Goal: Task Accomplishment & Management: Manage account settings

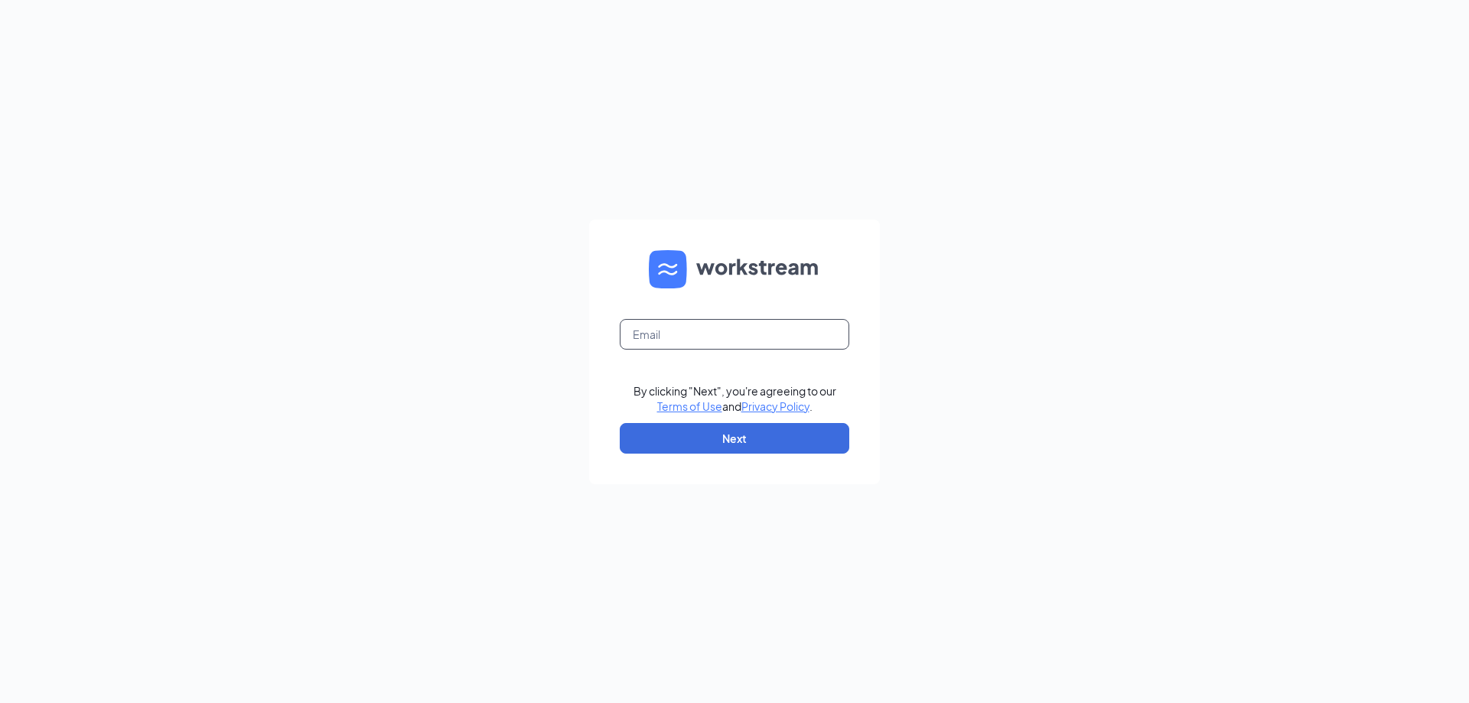
click at [738, 334] on input "text" at bounding box center [735, 334] width 230 height 31
type input "melyssa.mercado@waxcenter.com"
click at [786, 429] on button "Next" at bounding box center [735, 438] width 230 height 31
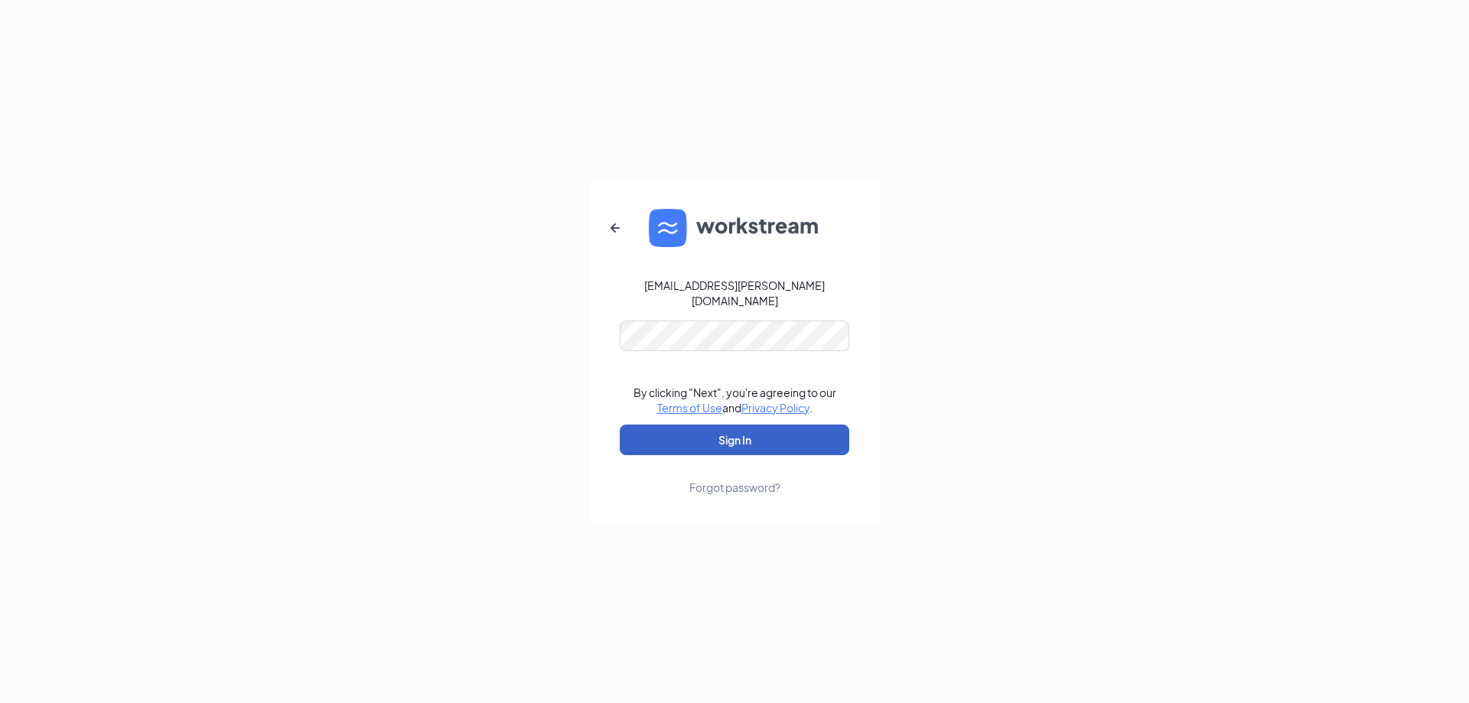
click at [758, 436] on button "Sign In" at bounding box center [735, 440] width 230 height 31
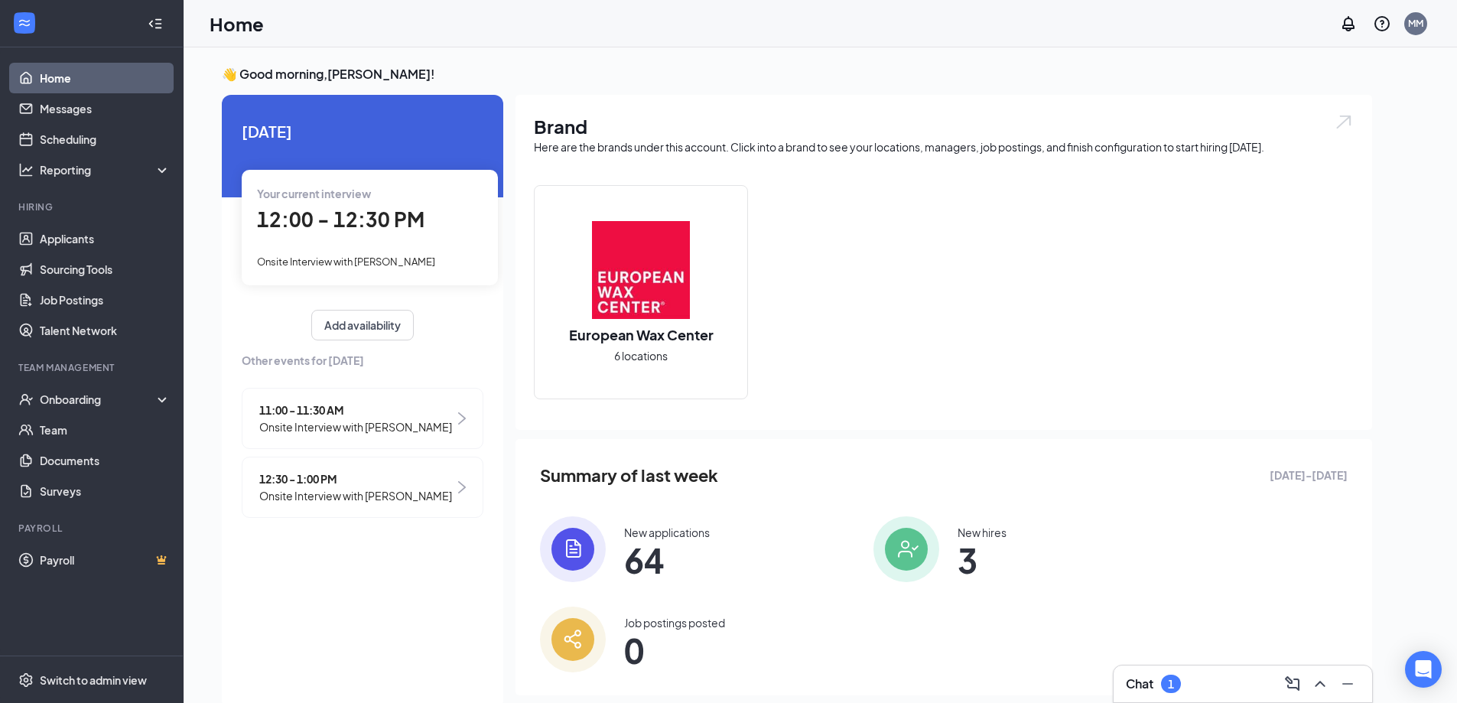
click at [398, 225] on span "12:00 - 12:30 PM" at bounding box center [341, 219] width 168 height 25
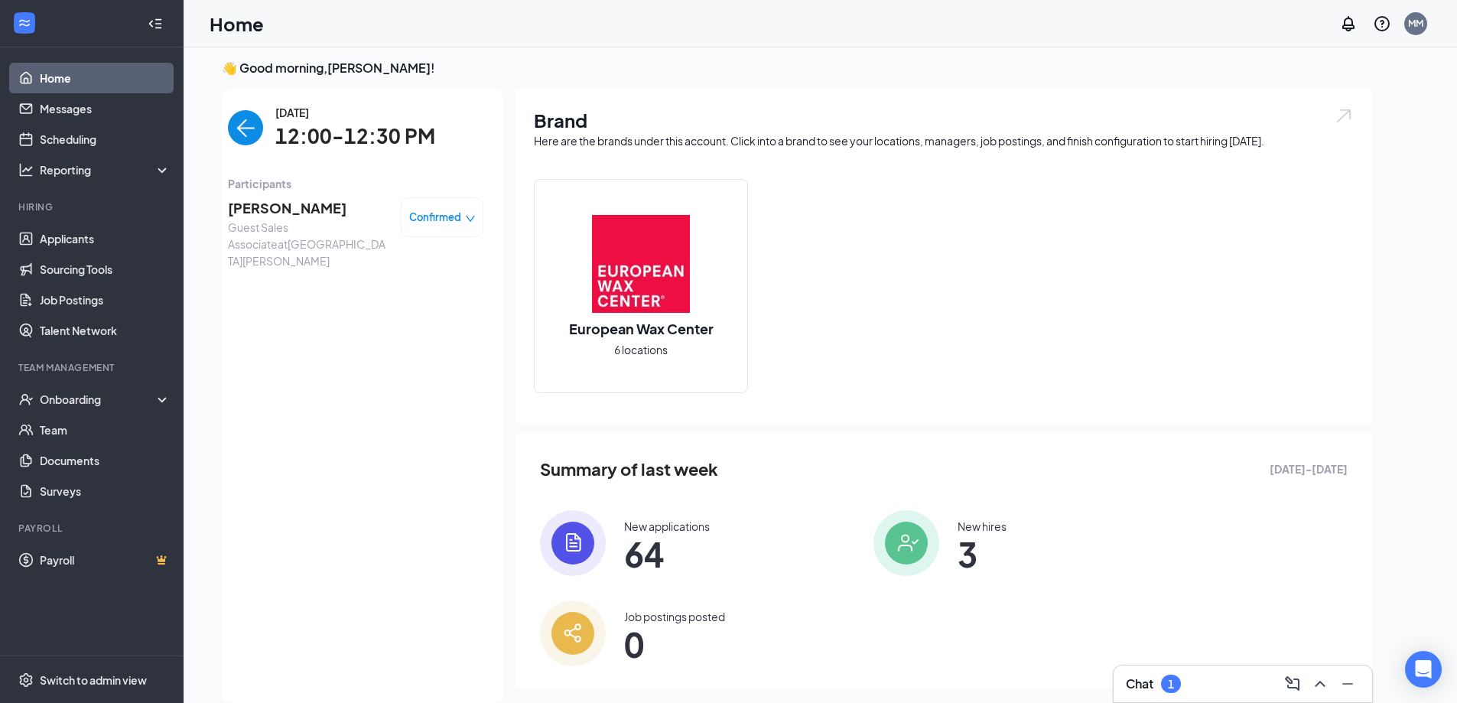
click at [304, 209] on span "[PERSON_NAME]" at bounding box center [308, 207] width 161 height 21
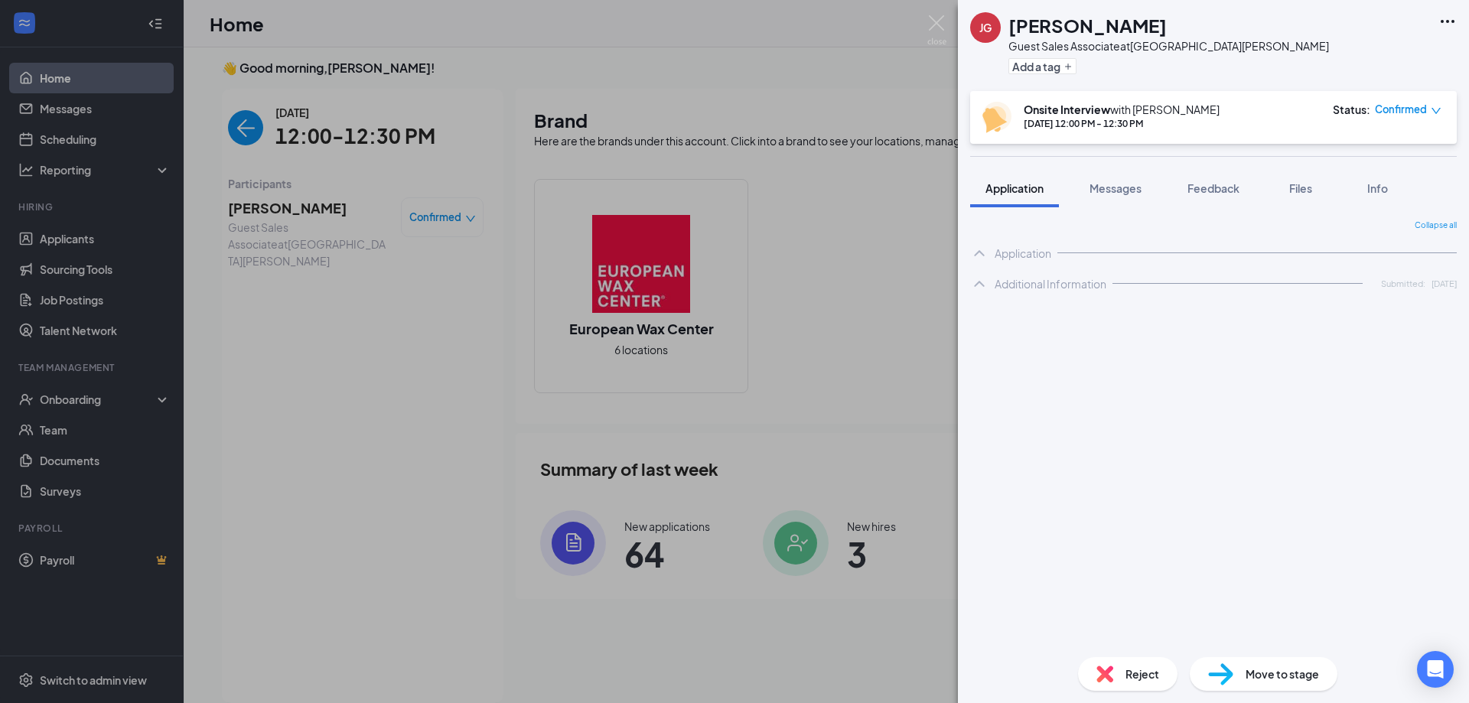
click at [1450, 21] on icon "Ellipses" at bounding box center [1447, 21] width 18 height 18
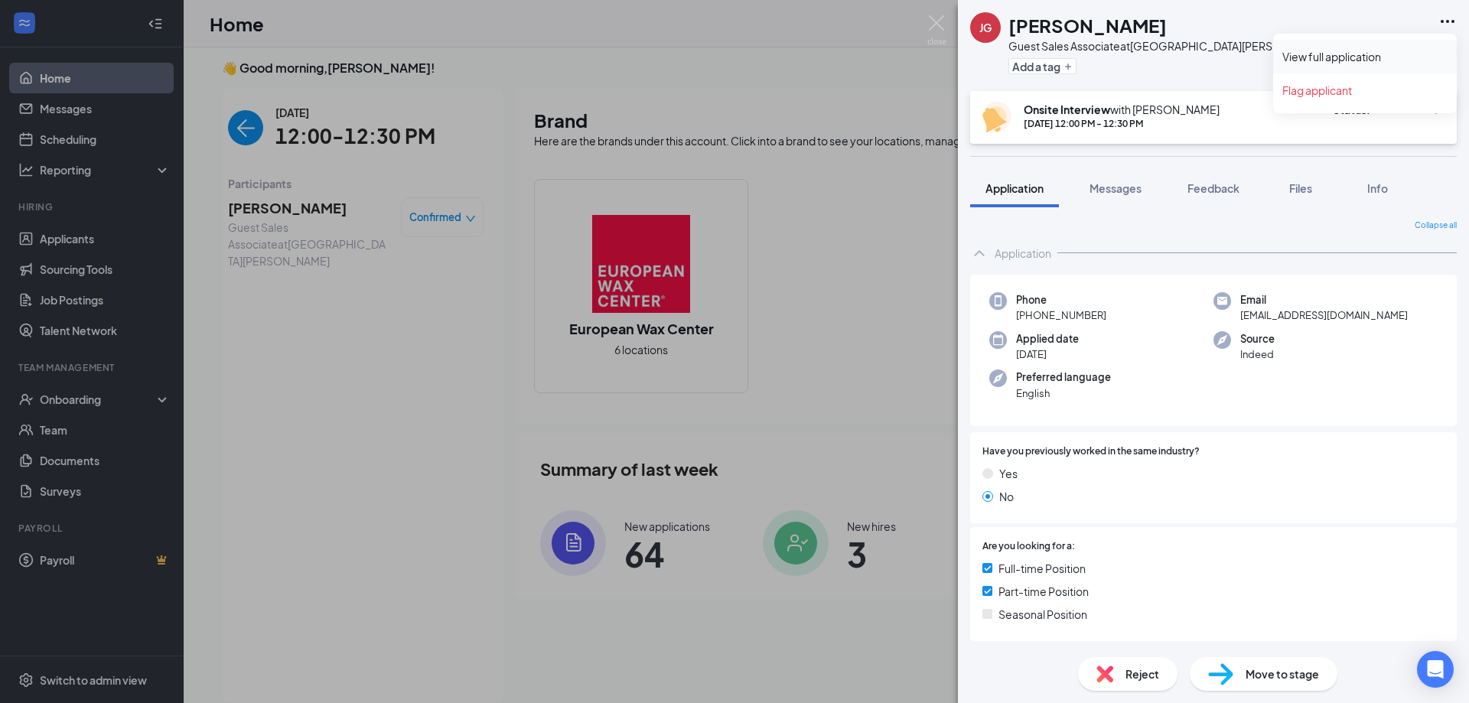
click at [1377, 61] on link "View full application" at bounding box center [1364, 56] width 165 height 15
click at [939, 17] on img at bounding box center [936, 30] width 19 height 30
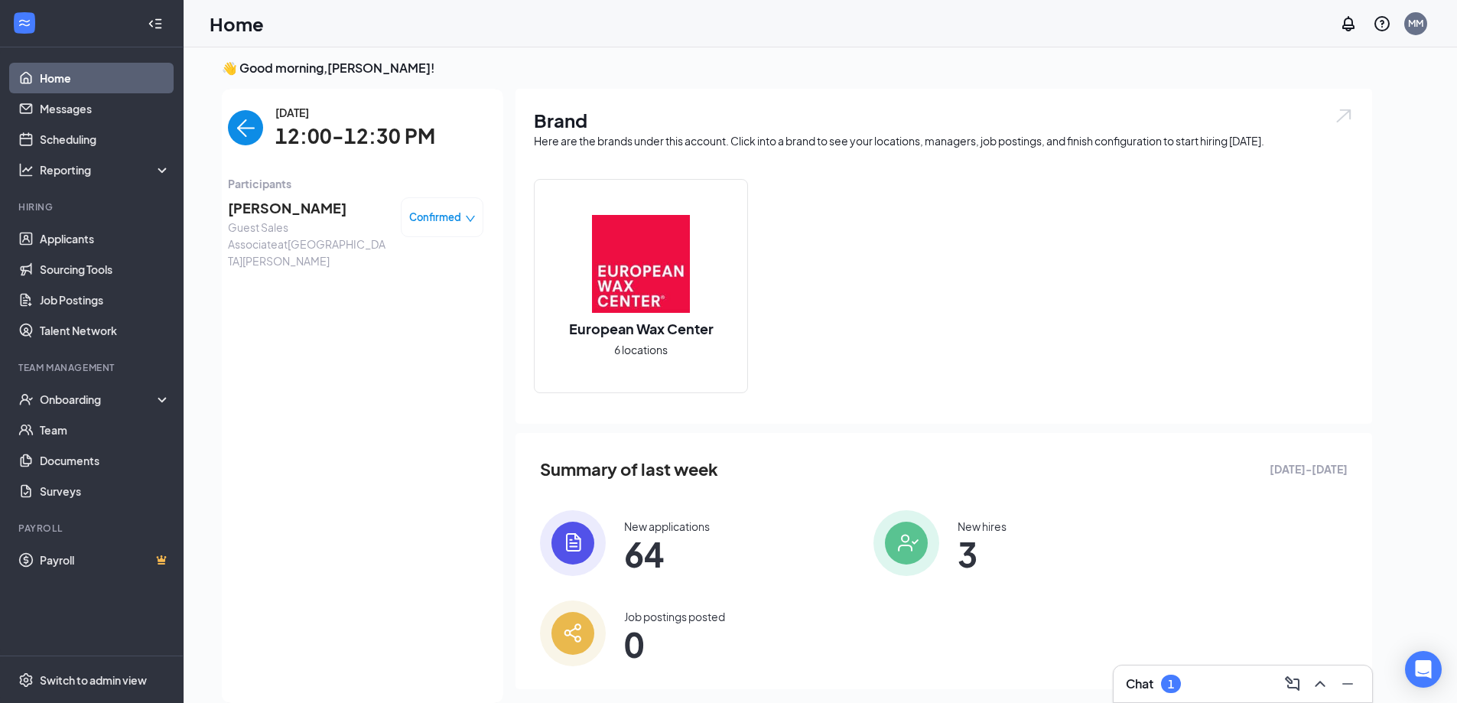
click at [250, 113] on img "back-button" at bounding box center [245, 127] width 35 height 35
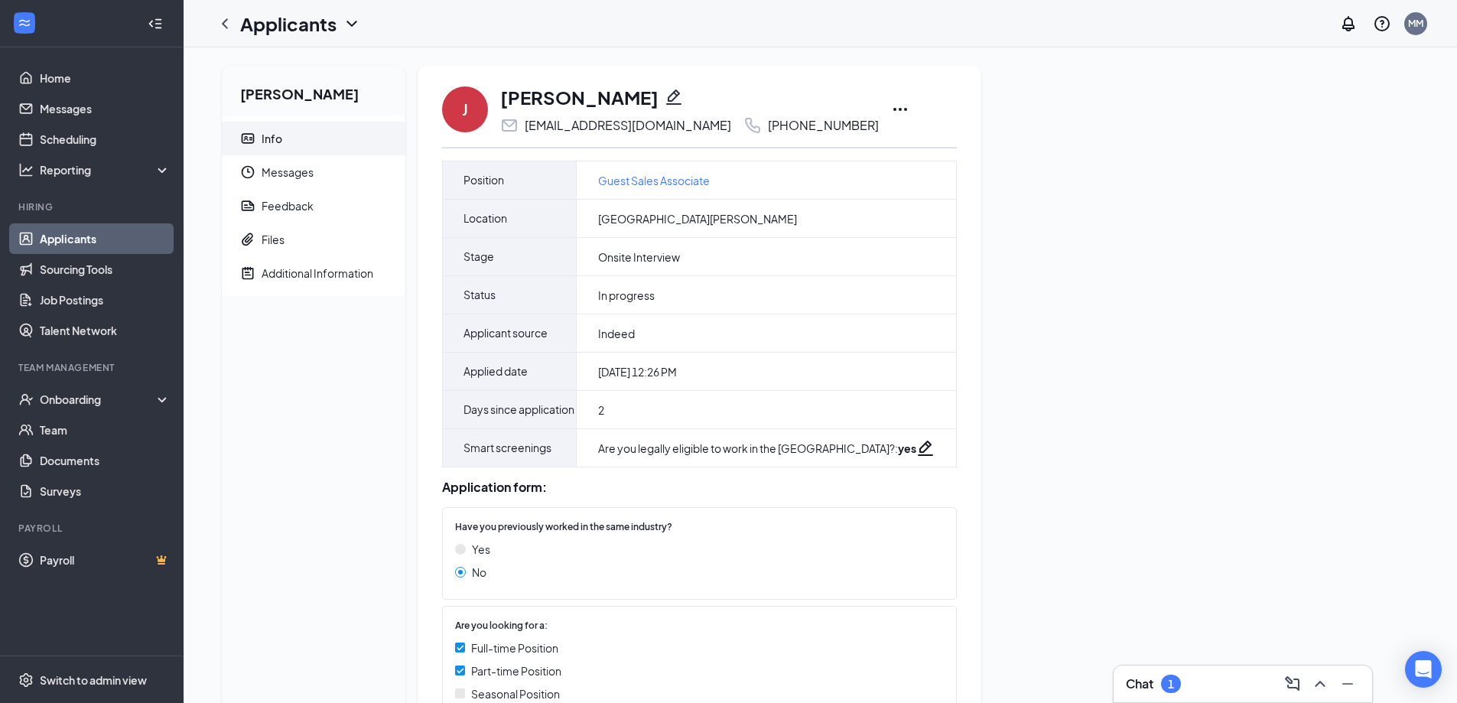
click at [891, 109] on icon "Ellipses" at bounding box center [900, 109] width 18 height 18
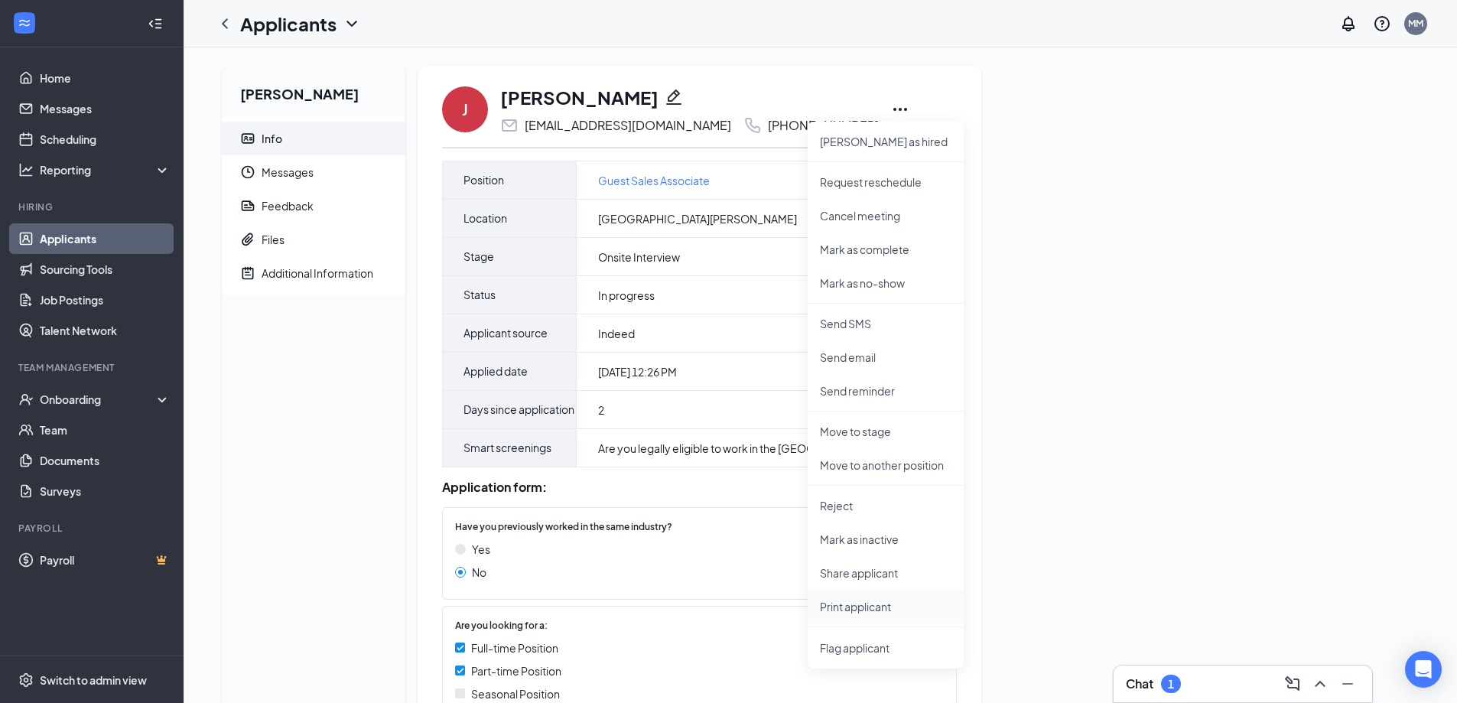
click at [887, 613] on p "Print applicant" at bounding box center [886, 606] width 132 height 15
